Goal: Task Accomplishment & Management: Use online tool/utility

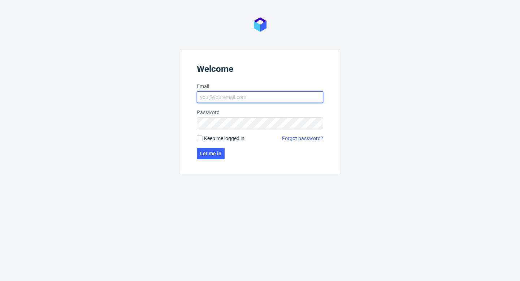
click at [269, 97] on input "Email" at bounding box center [260, 97] width 126 height 12
click at [252, 101] on input "Email" at bounding box center [260, 97] width 126 height 12
type input "[EMAIL_ADDRESS][PERSON_NAME][DOMAIN_NAME]"
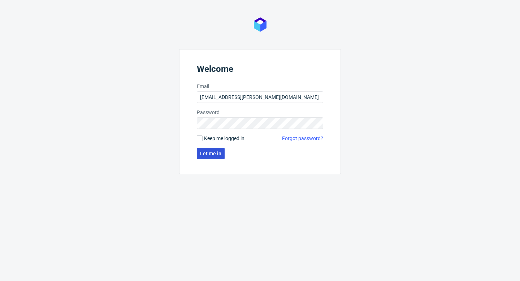
click at [207, 155] on span "Let me in" at bounding box center [210, 153] width 21 height 5
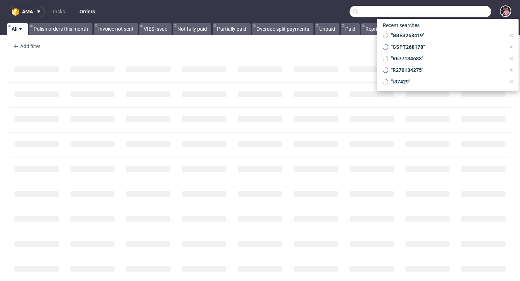
click at [466, 11] on input "text" at bounding box center [421, 12] width 142 height 12
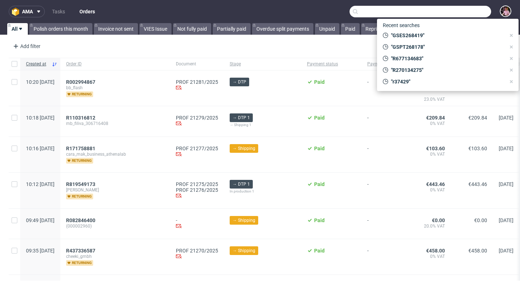
paste input "[PERSON_NAME][EMAIL_ADDRESS][DOMAIN_NAME]"
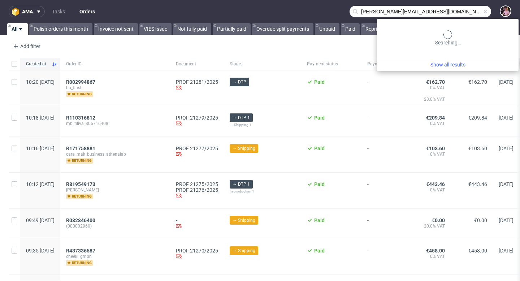
type input "[PERSON_NAME][EMAIL_ADDRESS][DOMAIN_NAME]"
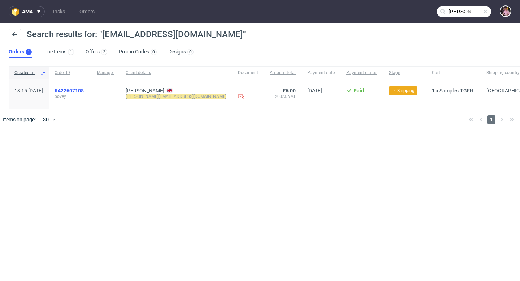
click at [84, 90] on span "R422607108" at bounding box center [69, 91] width 29 height 6
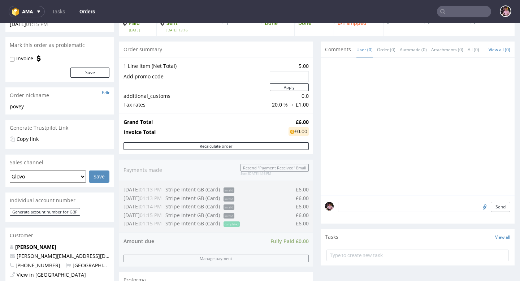
scroll to position [53, 0]
click at [477, 14] on input "text" at bounding box center [464, 12] width 54 height 12
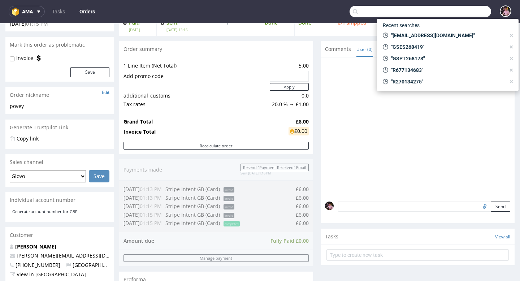
paste input "R727663440"
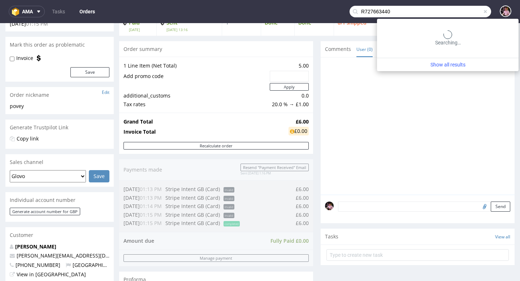
type input "R727663440"
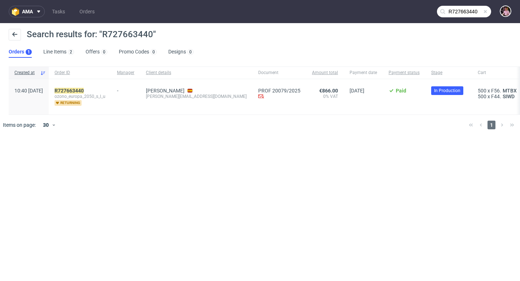
click at [487, 12] on span at bounding box center [486, 12] width 6 height 6
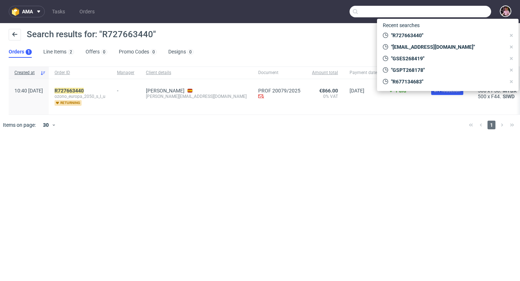
click at [476, 13] on input "text" at bounding box center [421, 12] width 142 height 12
paste input "R349457418"
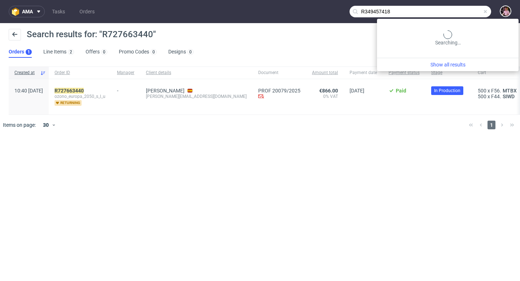
type input "R349457418"
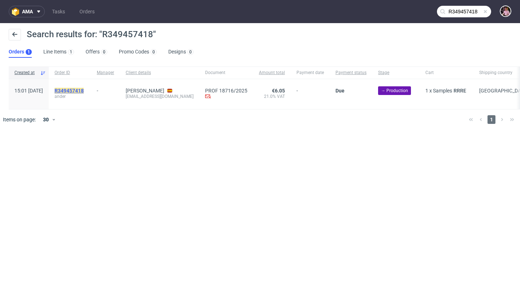
click at [84, 90] on mark "R349457418" at bounding box center [69, 91] width 29 height 6
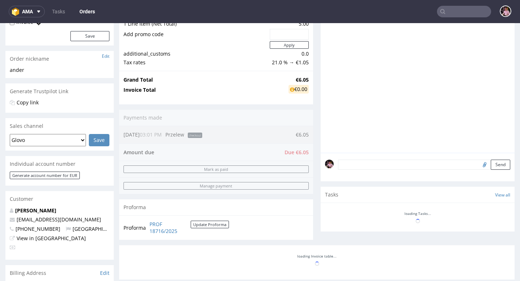
scroll to position [111, 0]
